Goal: Transaction & Acquisition: Purchase product/service

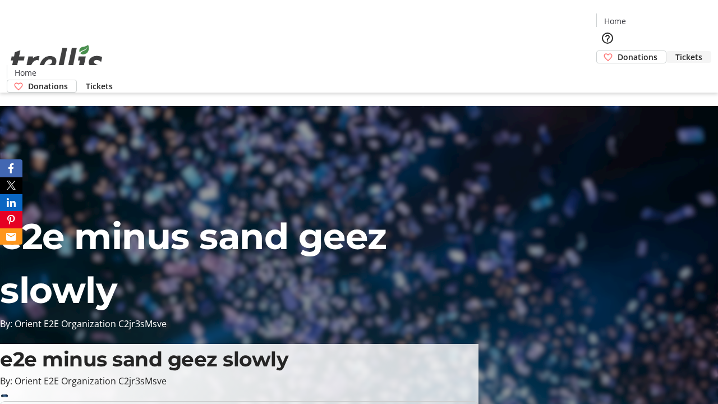
click at [675, 51] on span "Tickets" at bounding box center [688, 57] width 27 height 12
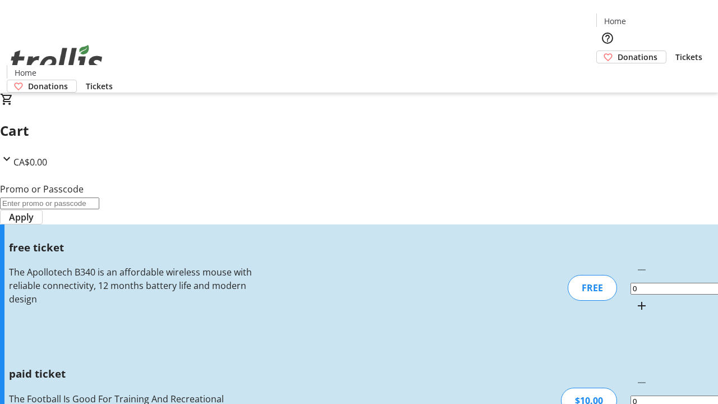
type input "1"
